Goal: Register for event/course

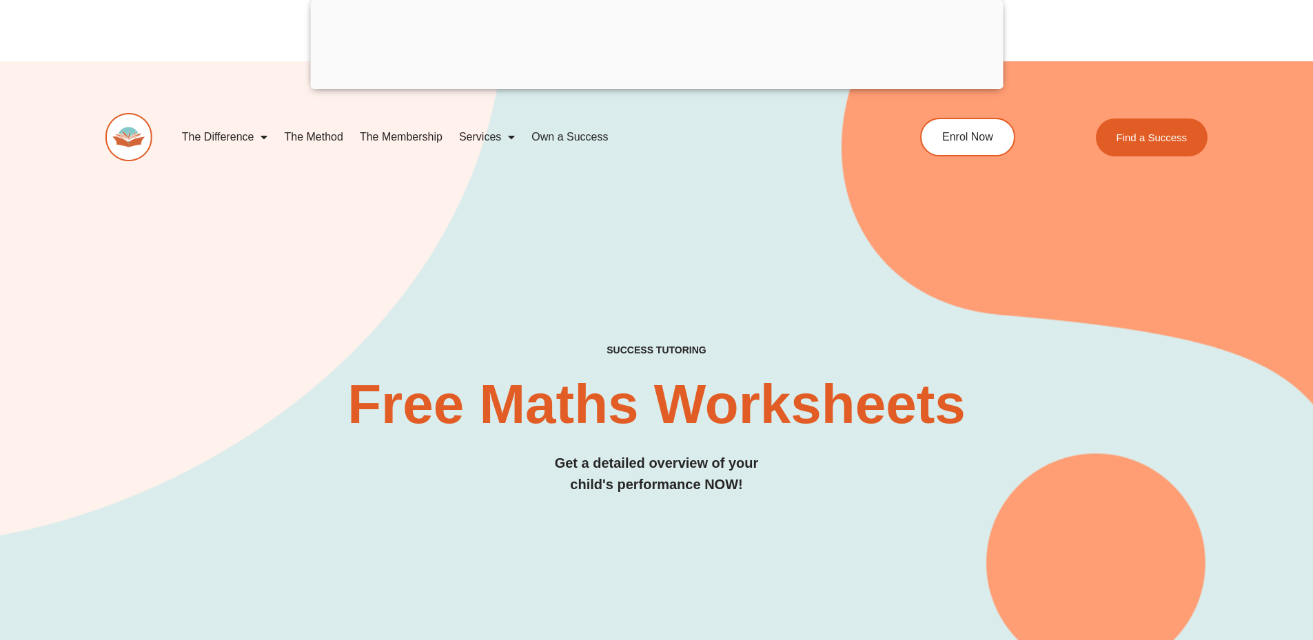
click at [322, 134] on link "The Method" at bounding box center [313, 137] width 75 height 32
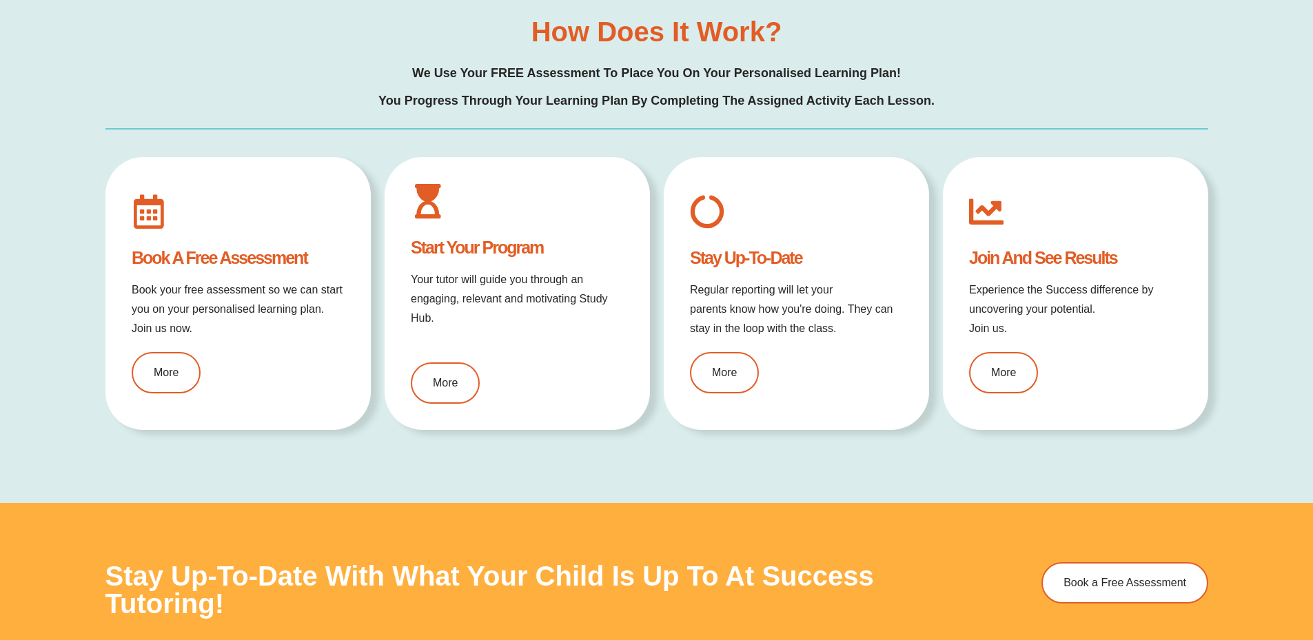
scroll to position [1718, 0]
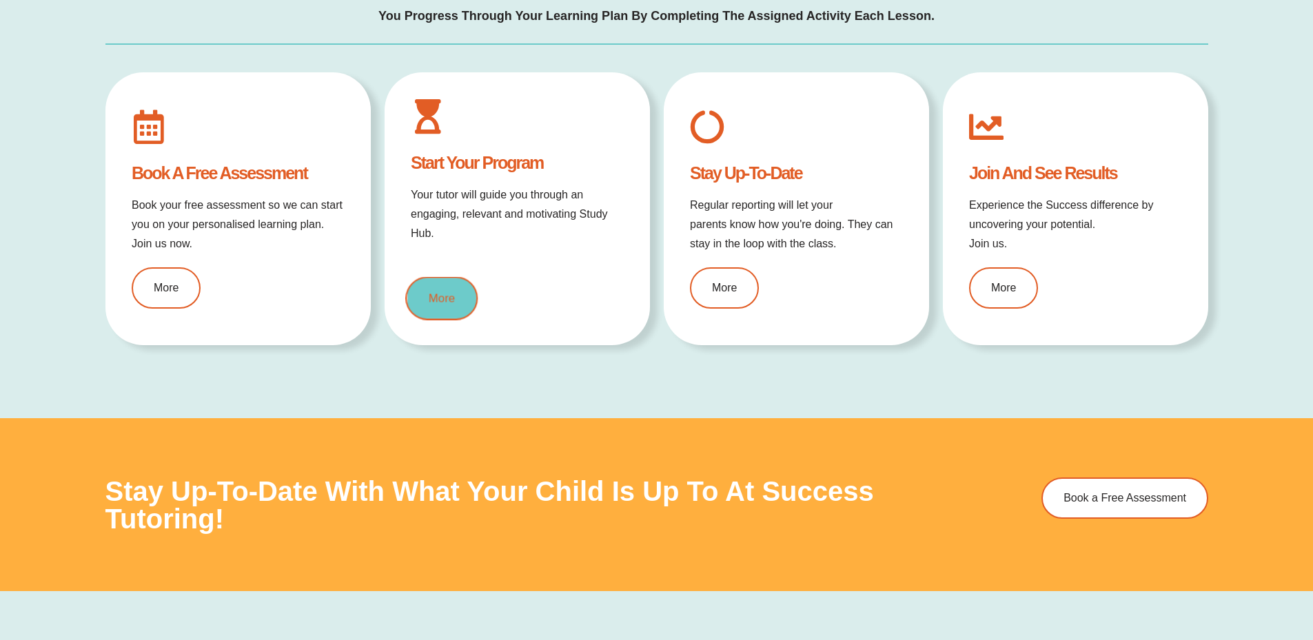
click at [448, 285] on link "More" at bounding box center [441, 297] width 72 height 43
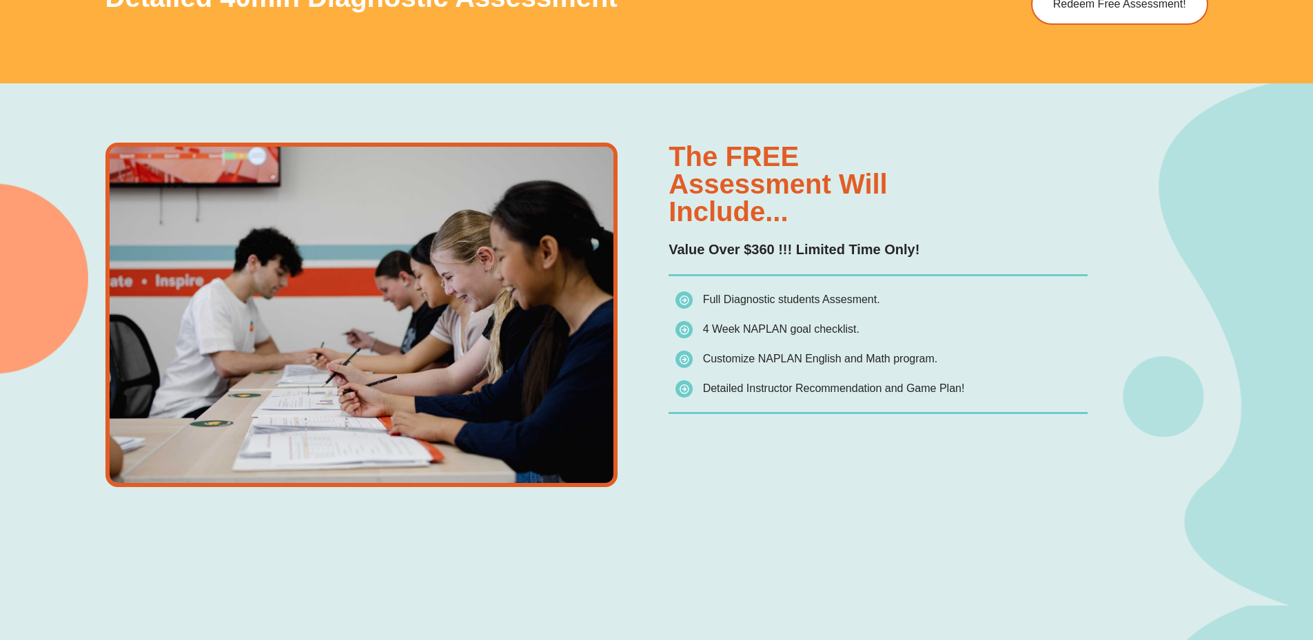
scroll to position [1030, 0]
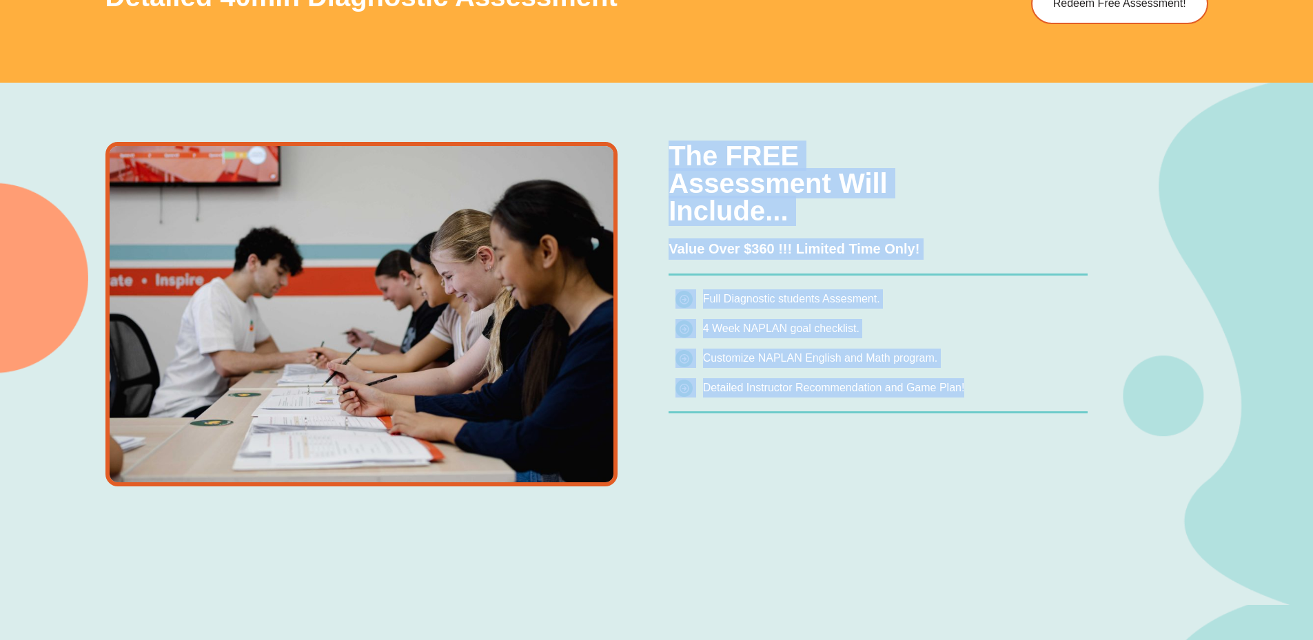
drag, startPoint x: 960, startPoint y: 383, endPoint x: 676, endPoint y: 161, distance: 360.5
click at [676, 161] on div "The FREE assessment will include... Value Over $360 !!! Limited Time Only! Full…" at bounding box center [878, 314] width 419 height 345
click at [676, 161] on h3 "The FREE assessment will include..." at bounding box center [878, 183] width 419 height 83
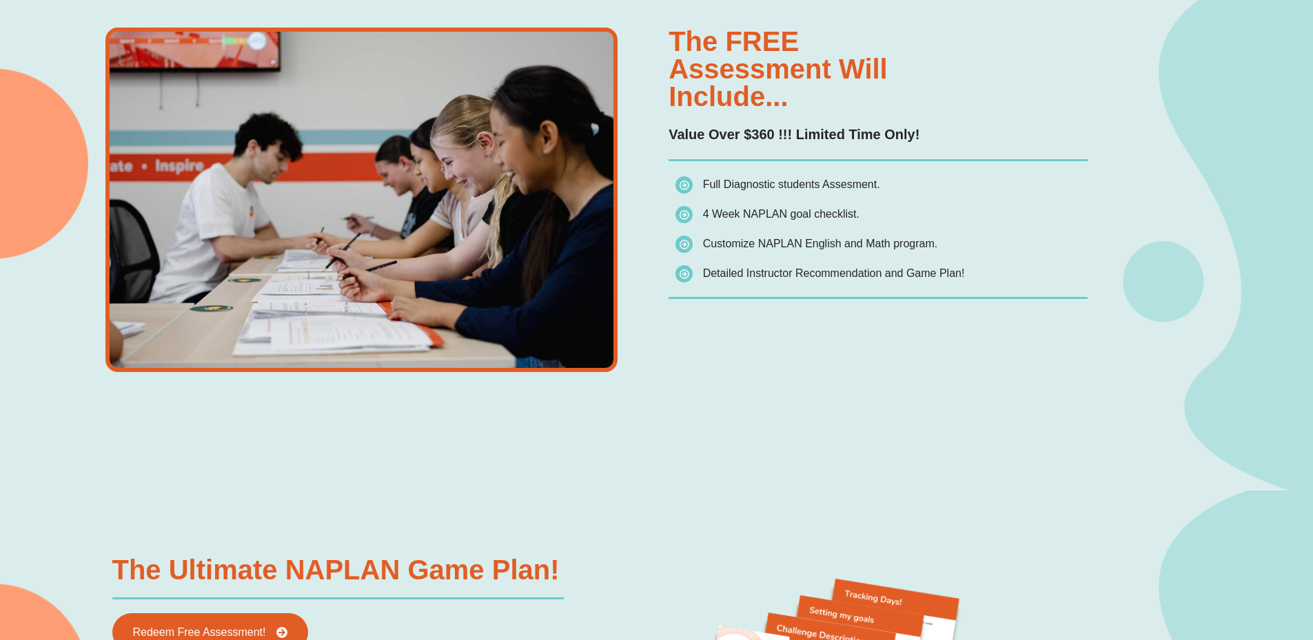
scroll to position [1375, 0]
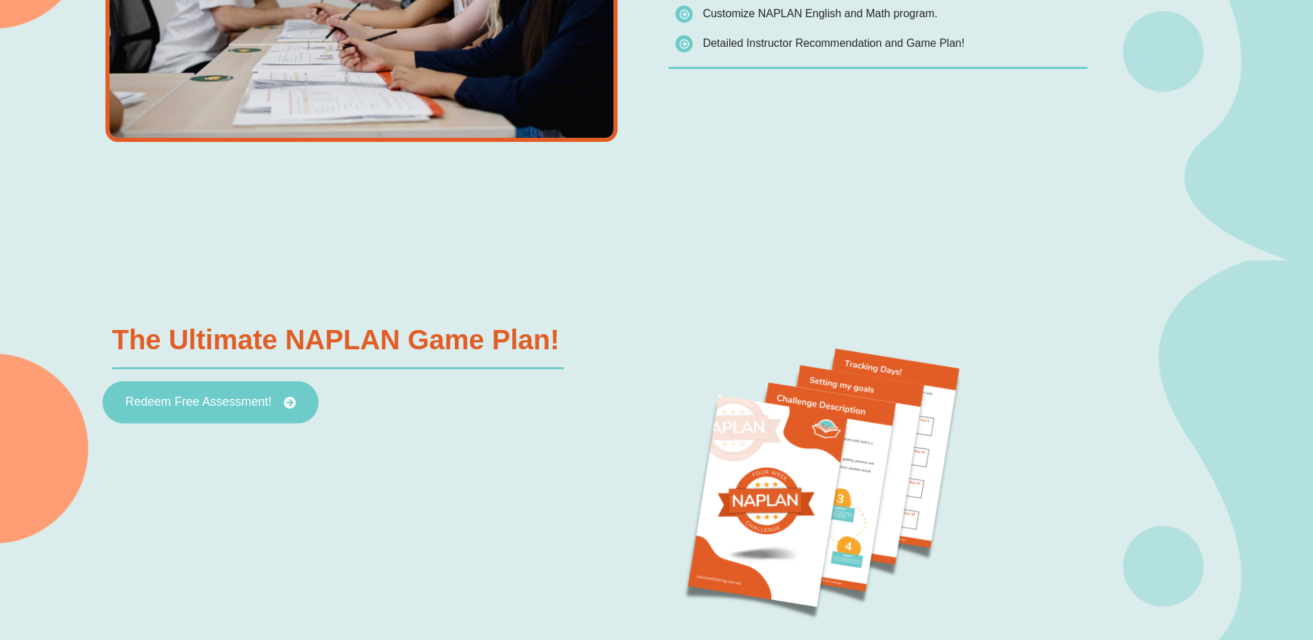
click at [260, 406] on span "Redeem Free Assessment!" at bounding box center [198, 403] width 146 height 12
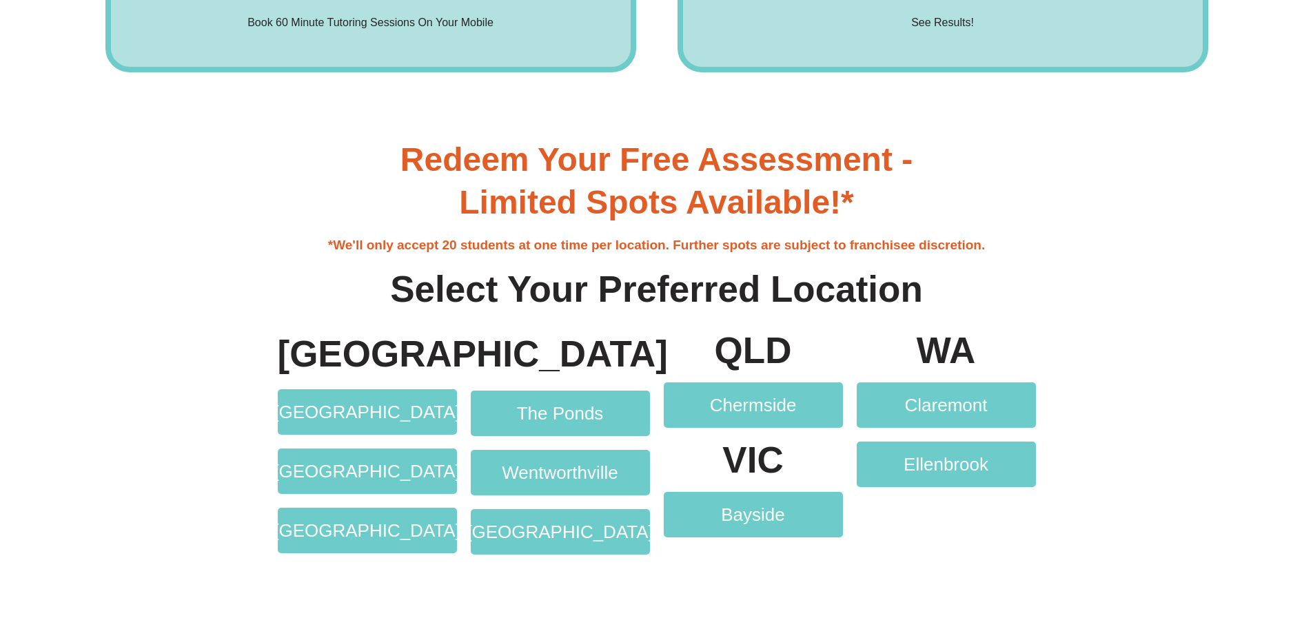
scroll to position [2757, 0]
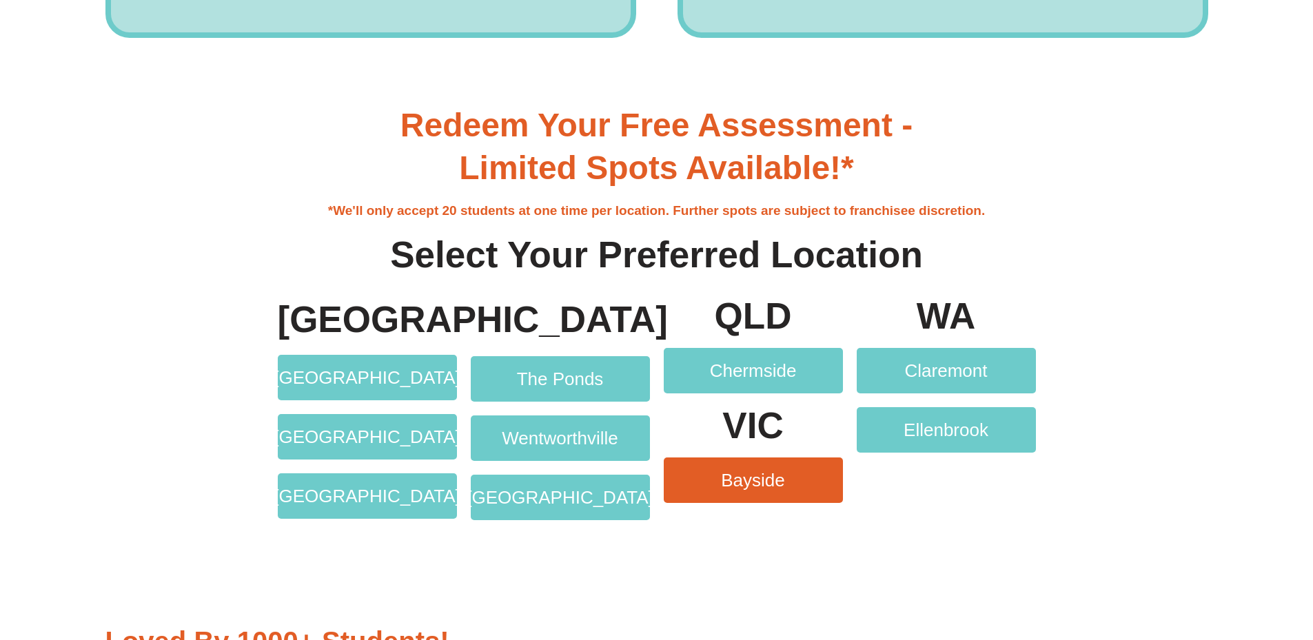
click at [731, 474] on span "Bayside" at bounding box center [753, 481] width 64 height 18
